Goal: Contribute content: Add original content to the website for others to see

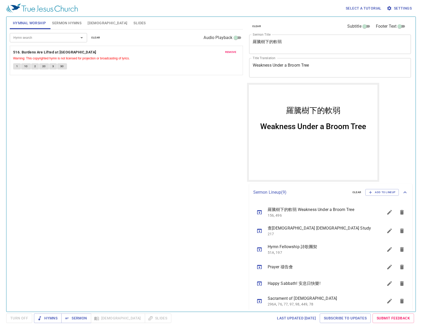
click at [130, 21] on button "Slides" at bounding box center [139, 23] width 18 height 12
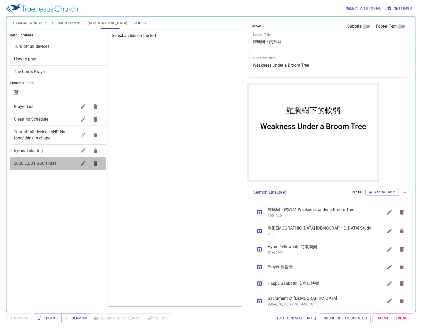
click at [52, 164] on span "2025 E2/J1 SSC slides" at bounding box center [35, 163] width 43 height 5
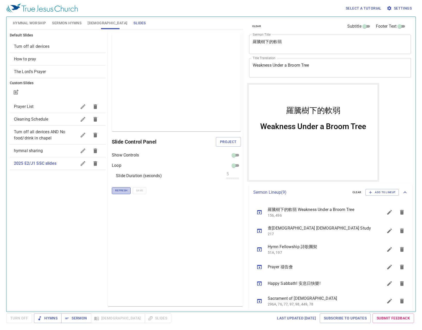
click at [123, 191] on span "Refresh" at bounding box center [121, 190] width 12 height 5
click at [117, 192] on span "Refresh" at bounding box center [121, 190] width 12 height 5
click at [225, 141] on span "Project" at bounding box center [228, 141] width 17 height 6
click at [261, 79] on div "clear Subtitle Footer Text Sermon Title 羅騰樹下的軟弱 x Sermon Title Title Translatio…" at bounding box center [330, 50] width 166 height 66
click at [14, 93] on icon "button" at bounding box center [16, 92] width 6 height 6
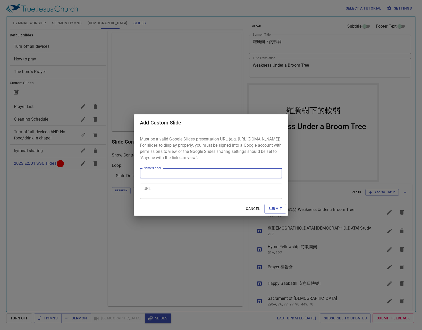
drag, startPoint x: 181, startPoint y: 203, endPoint x: 182, endPoint y: 194, distance: 8.8
click at [182, 202] on div "Must be a valid Google Slides presentation URL (e.g. [URL][DOMAIN_NAME]). For s…" at bounding box center [211, 166] width 155 height 71
click at [183, 193] on textarea "URL" at bounding box center [211, 191] width 135 height 10
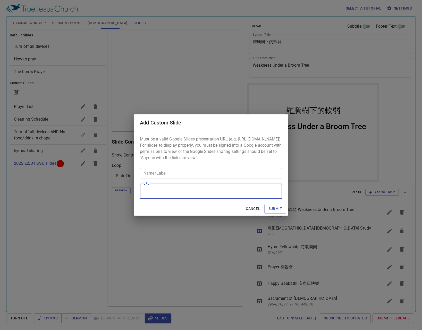
paste textarea "[URL][DOMAIN_NAME]"
type textarea "[URL][DOMAIN_NAME]"
click at [190, 172] on input "Name/Label" at bounding box center [211, 173] width 142 height 10
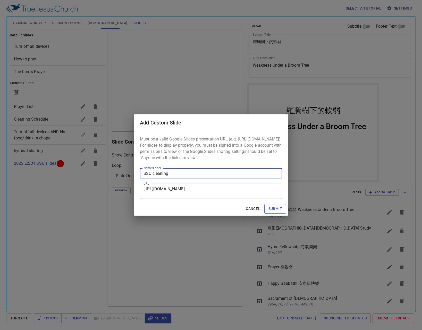
type input "SSC cleaning"
click at [276, 212] on span "Submit" at bounding box center [276, 208] width 14 height 6
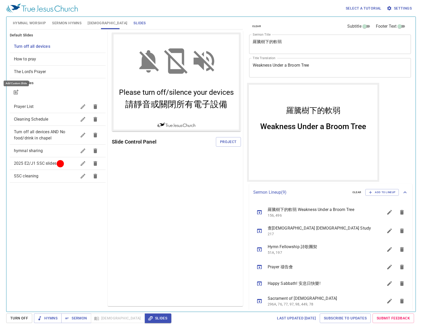
click at [39, 165] on span "2025 E2/J1 SSC slides" at bounding box center [35, 163] width 43 height 5
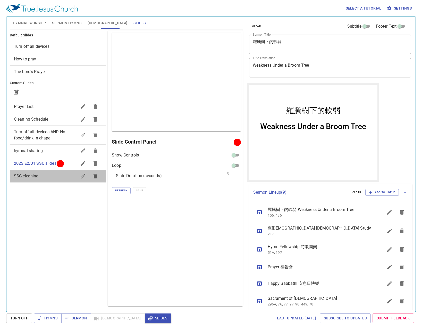
click at [42, 179] on div "SSC cleaning" at bounding box center [58, 176] width 96 height 12
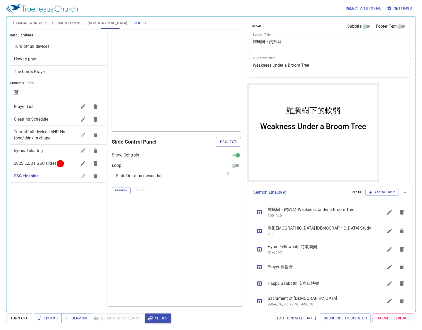
click at [42, 166] on span "2025 E2/J1 SSC slides" at bounding box center [45, 163] width 63 height 6
checkbox input "false"
click at [150, 232] on div "Preview Only Slide Control Panel Show Controls Loop Slide Duration (seconds) 5 …" at bounding box center [175, 167] width 135 height 275
click at [154, 209] on div "Preview Only Slide Control Panel Show Controls Loop Slide Duration (seconds) 5 …" at bounding box center [175, 167] width 135 height 275
